Goal: Task Accomplishment & Management: Manage account settings

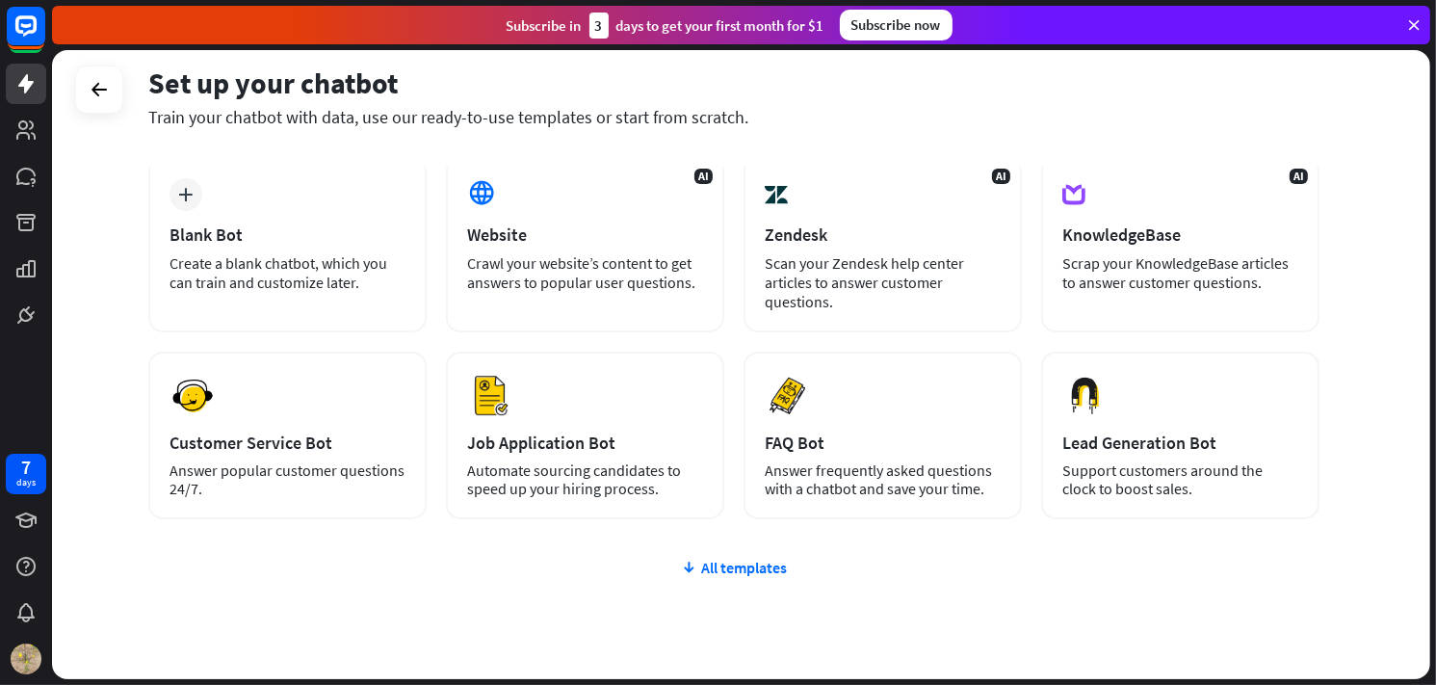
scroll to position [166, 0]
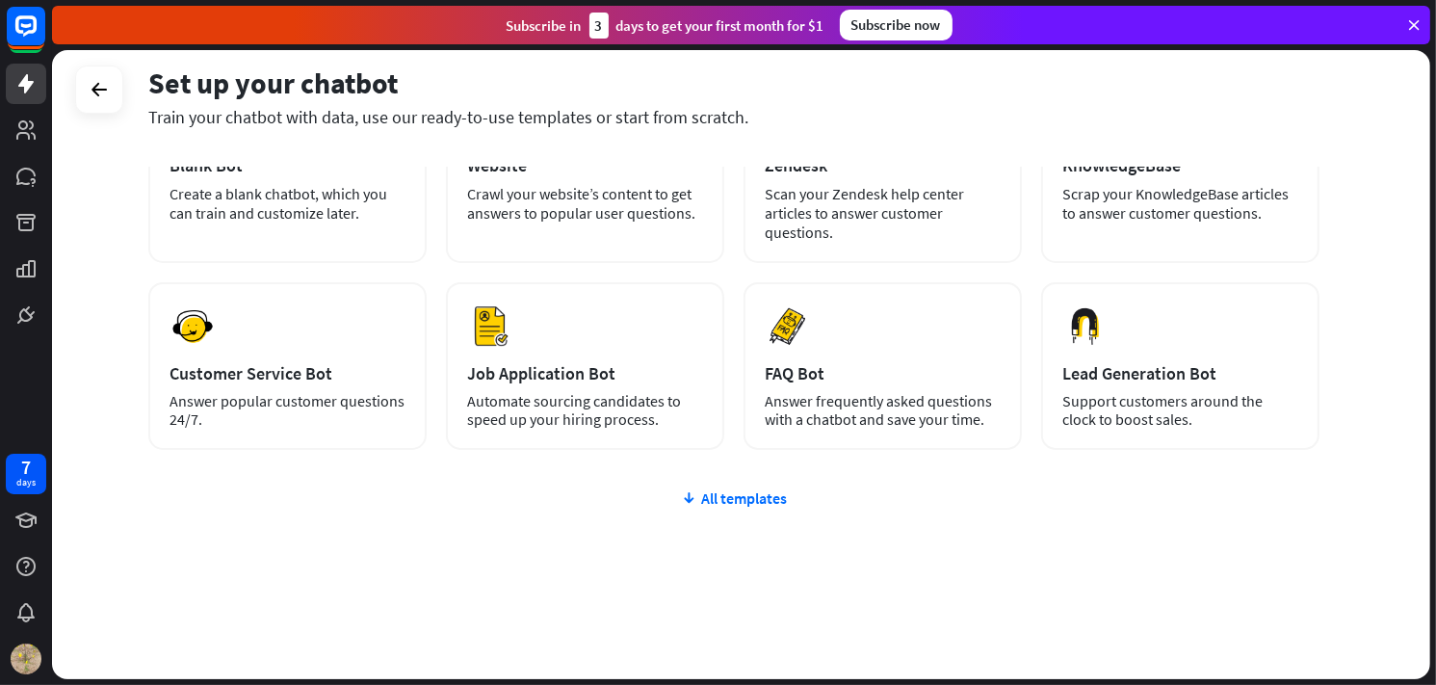
click at [870, 27] on div "Subscribe now" at bounding box center [896, 25] width 113 height 31
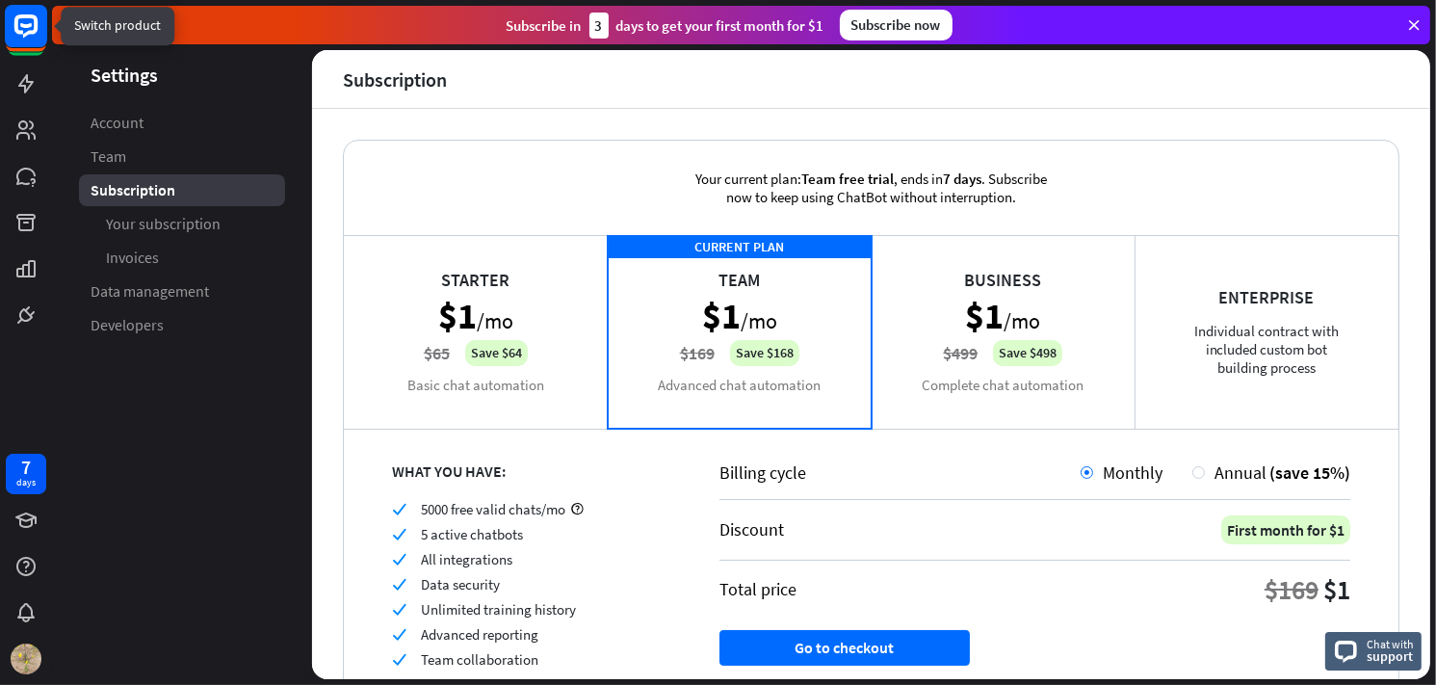
click at [31, 26] on icon at bounding box center [26, 25] width 12 height 5
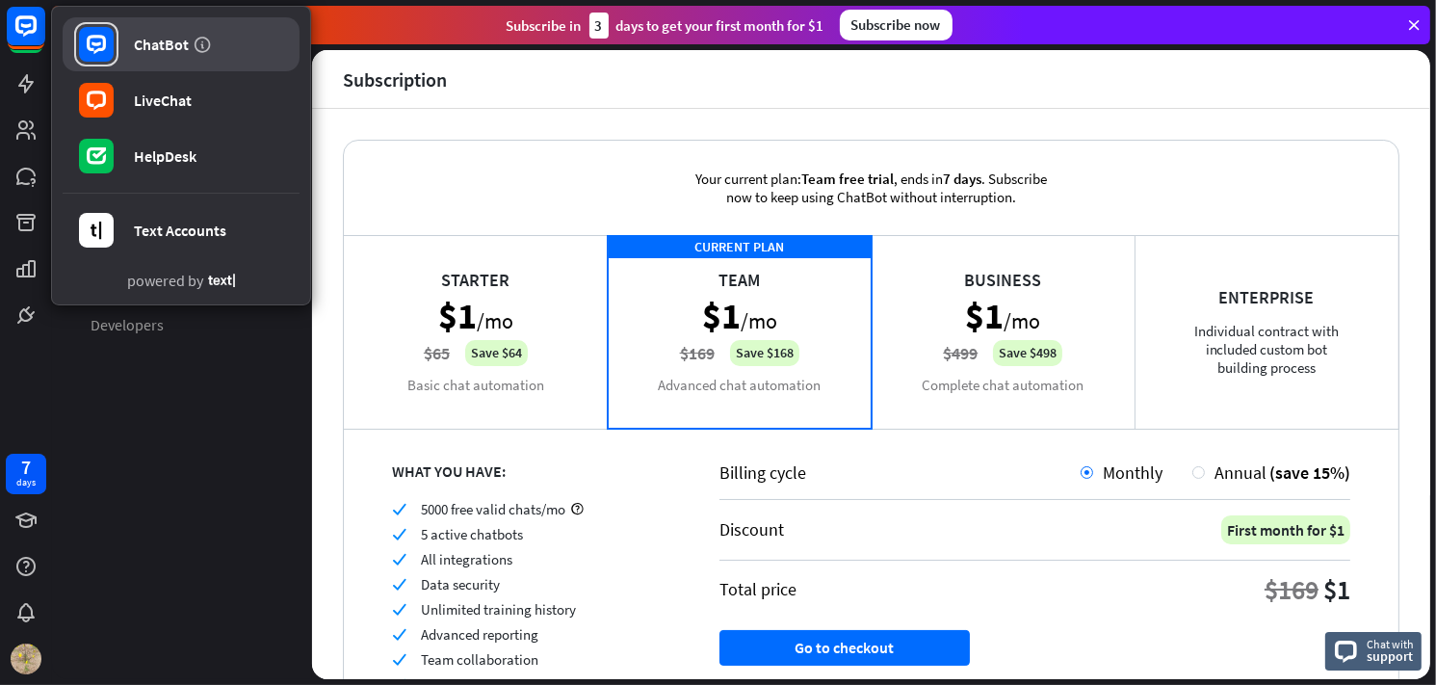
click at [111, 48] on rect at bounding box center [96, 44] width 35 height 35
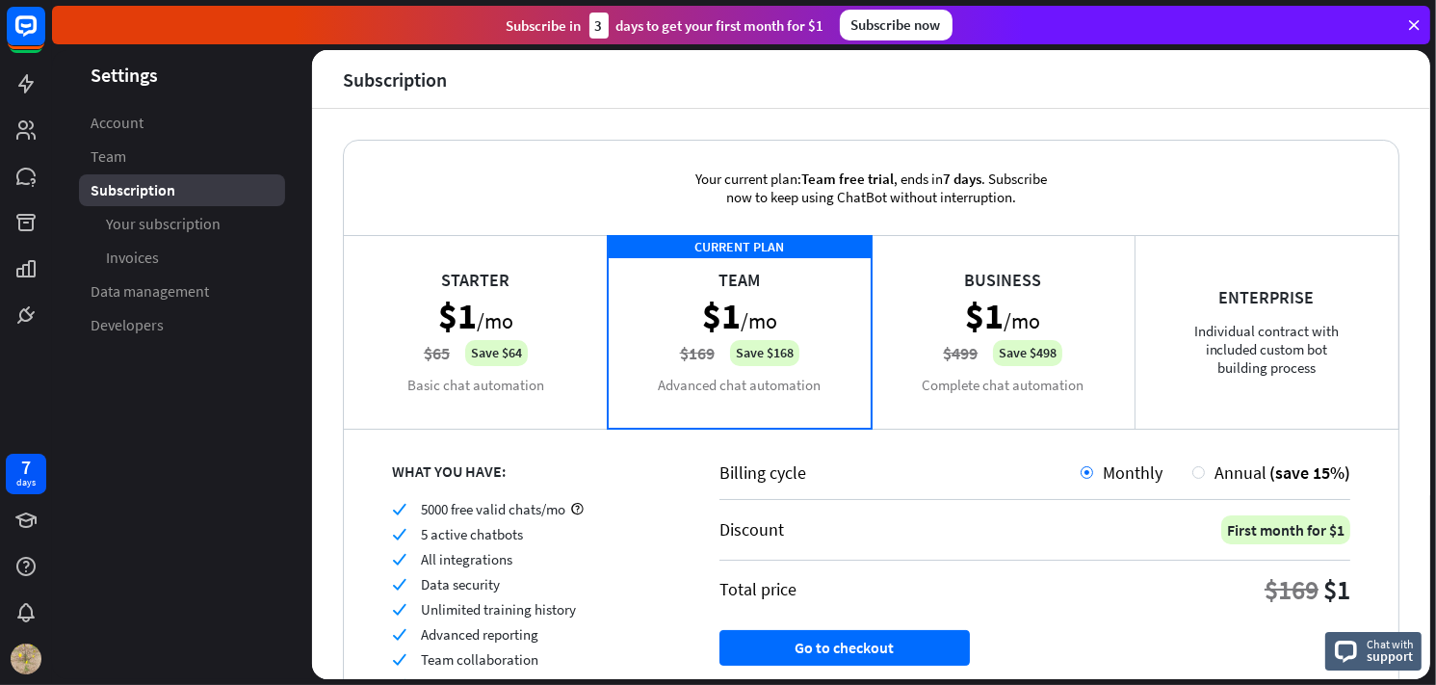
click at [1415, 23] on icon at bounding box center [1413, 24] width 17 height 17
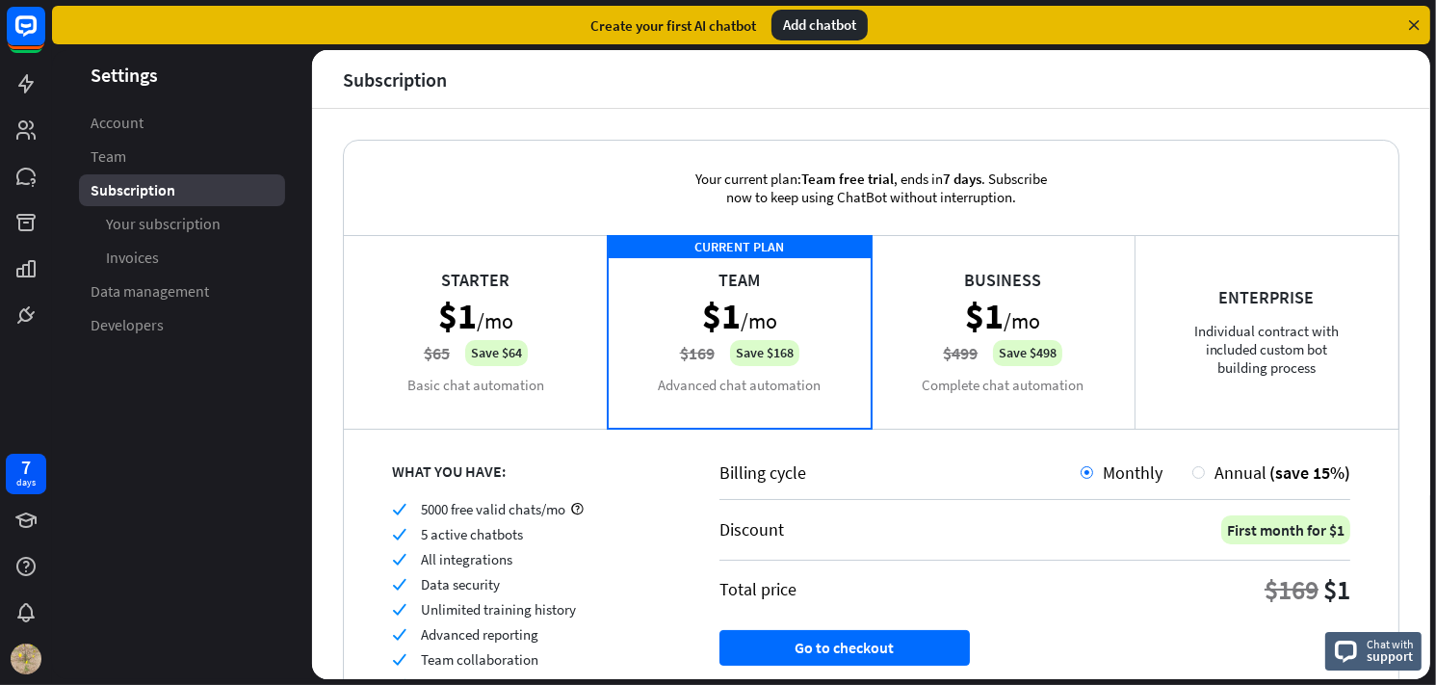
click at [1414, 27] on icon at bounding box center [1413, 24] width 17 height 17
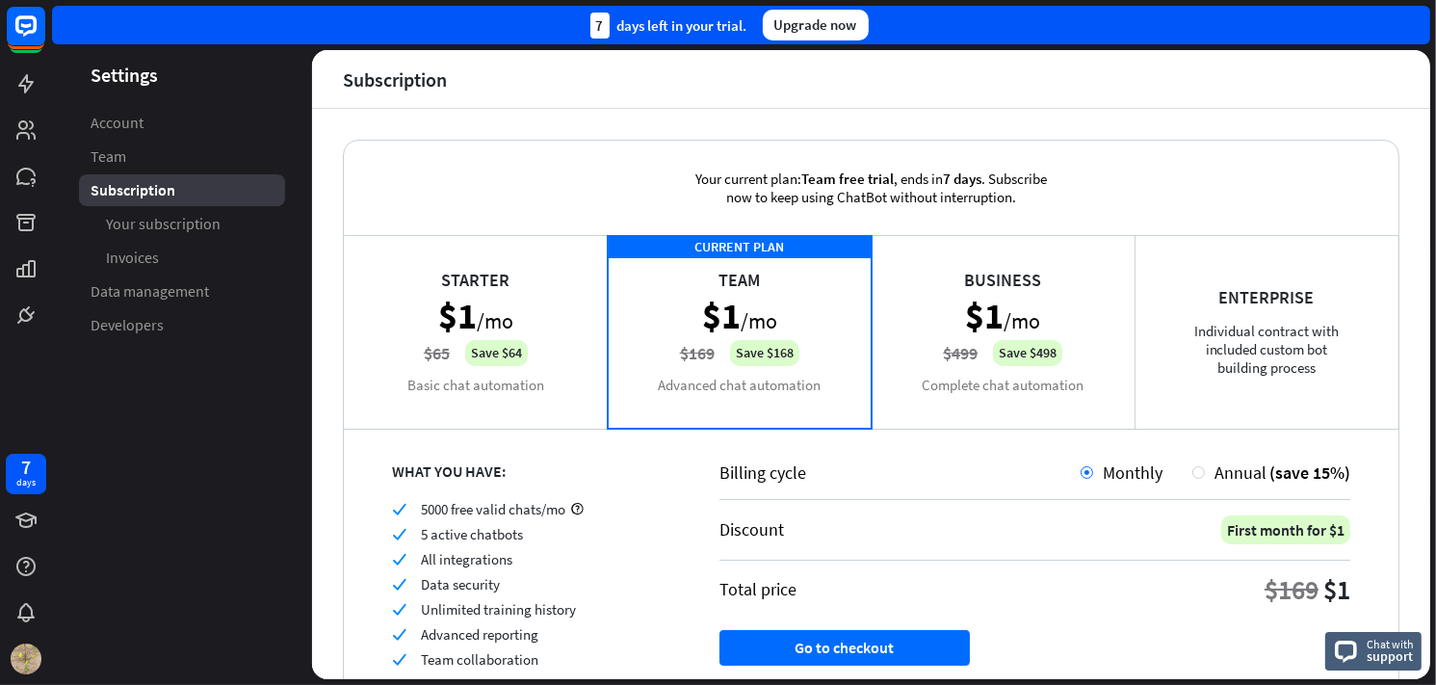
click at [1414, 27] on div "7 days left in your trial. Upgrade now" at bounding box center [741, 25] width 1378 height 39
